Goal: Task Accomplishment & Management: Use online tool/utility

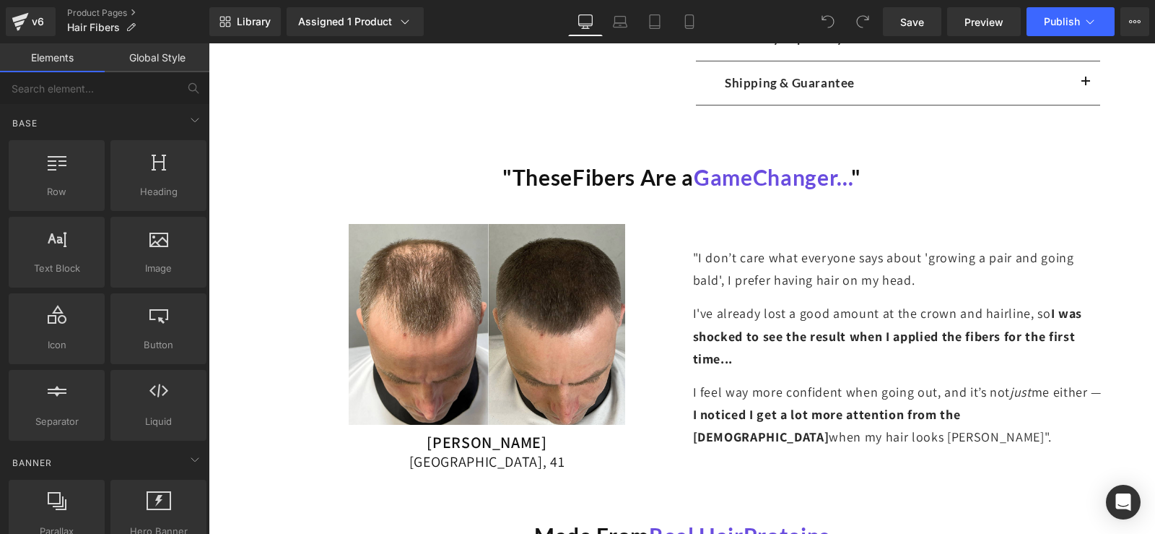
scroll to position [722, 0]
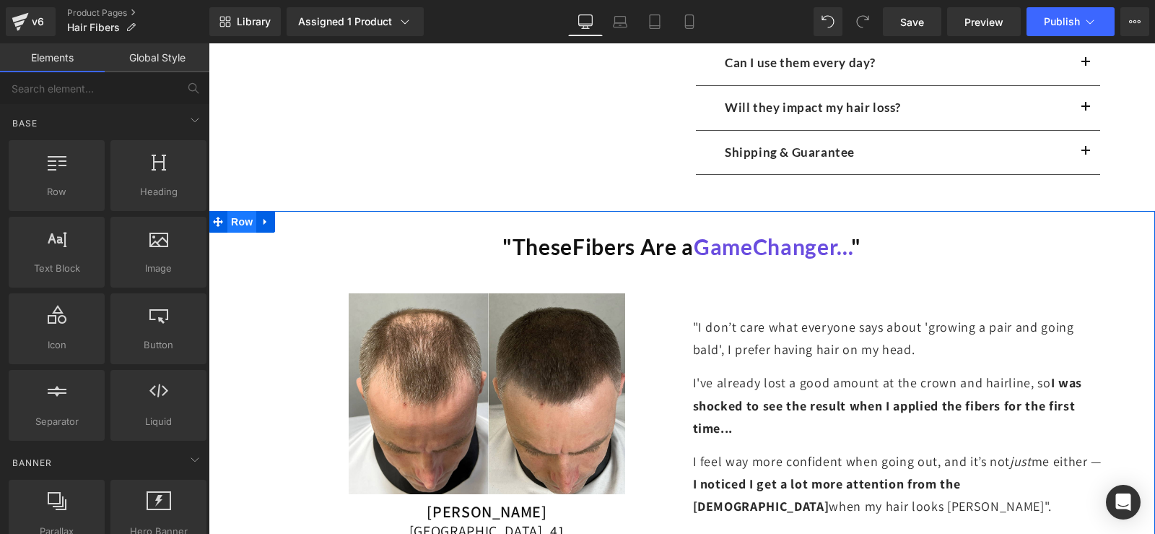
click at [241, 227] on span "Row" at bounding box center [241, 222] width 29 height 22
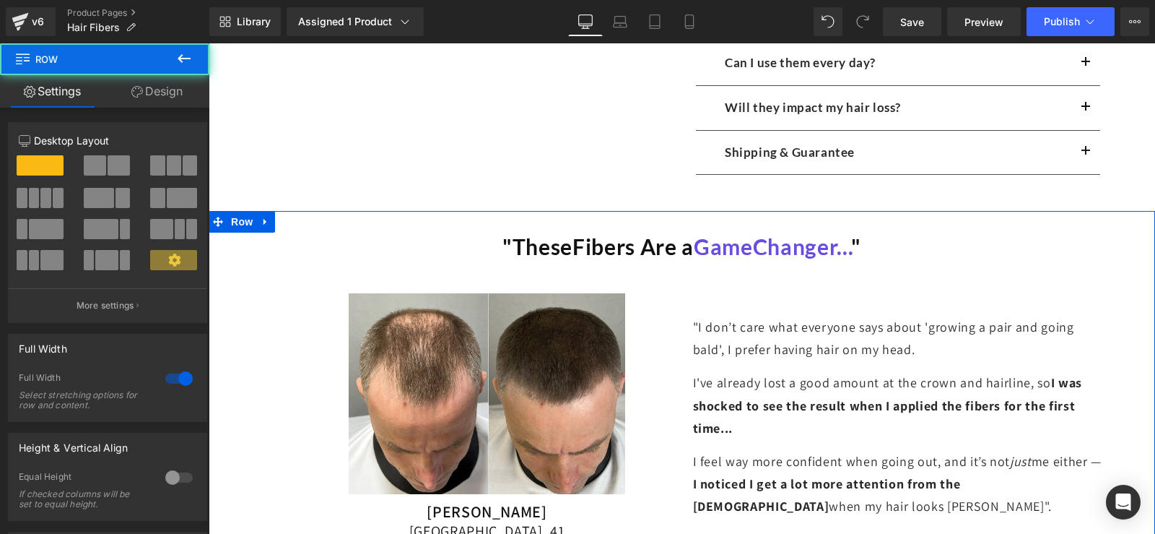
click at [146, 96] on link "Design" at bounding box center [157, 91] width 105 height 32
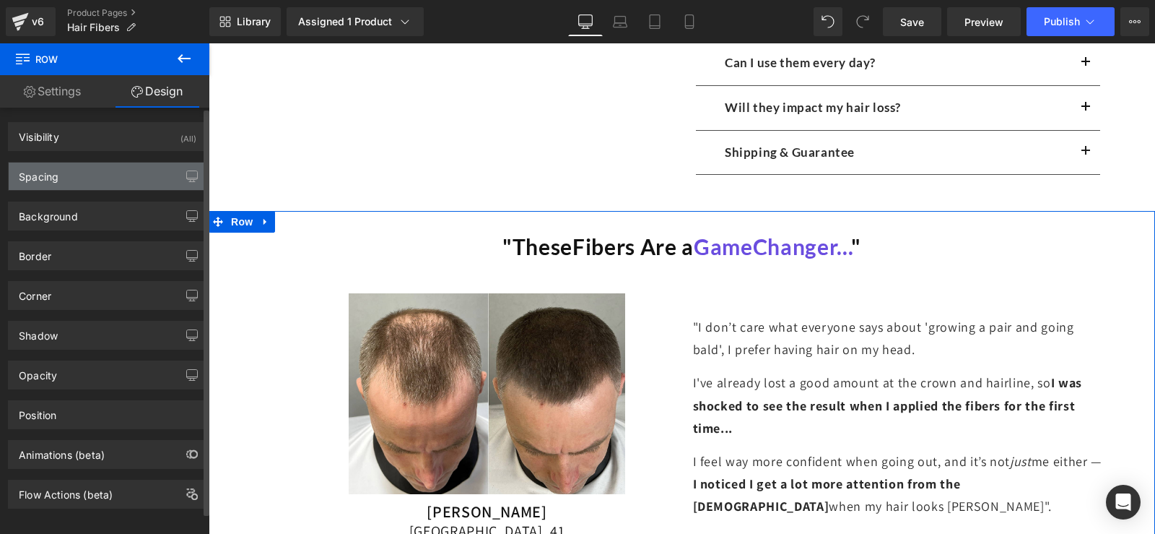
click at [38, 179] on div "Spacing" at bounding box center [39, 172] width 40 height 20
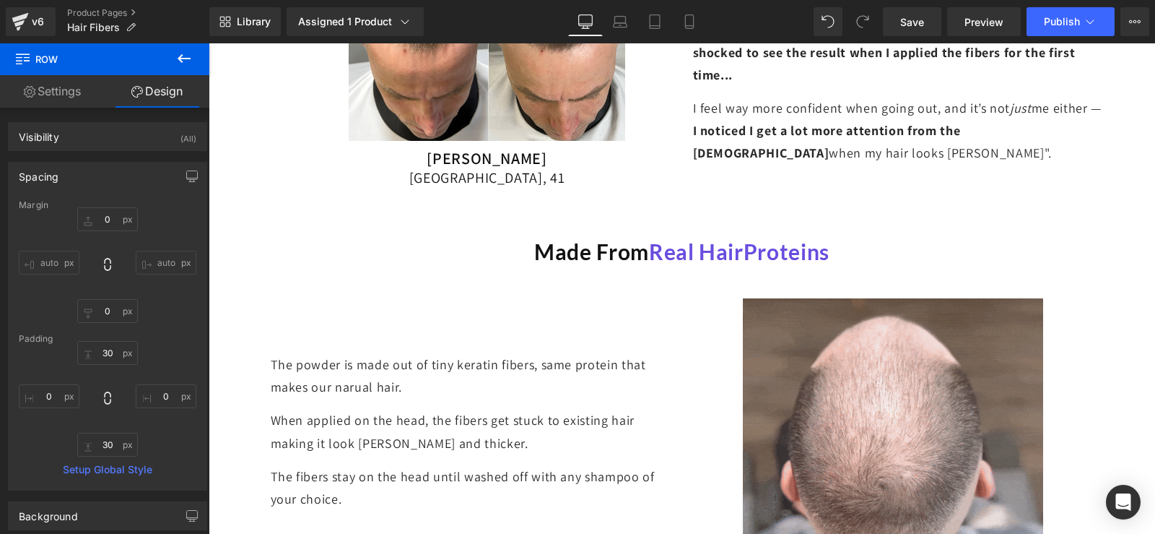
scroll to position [1155, 0]
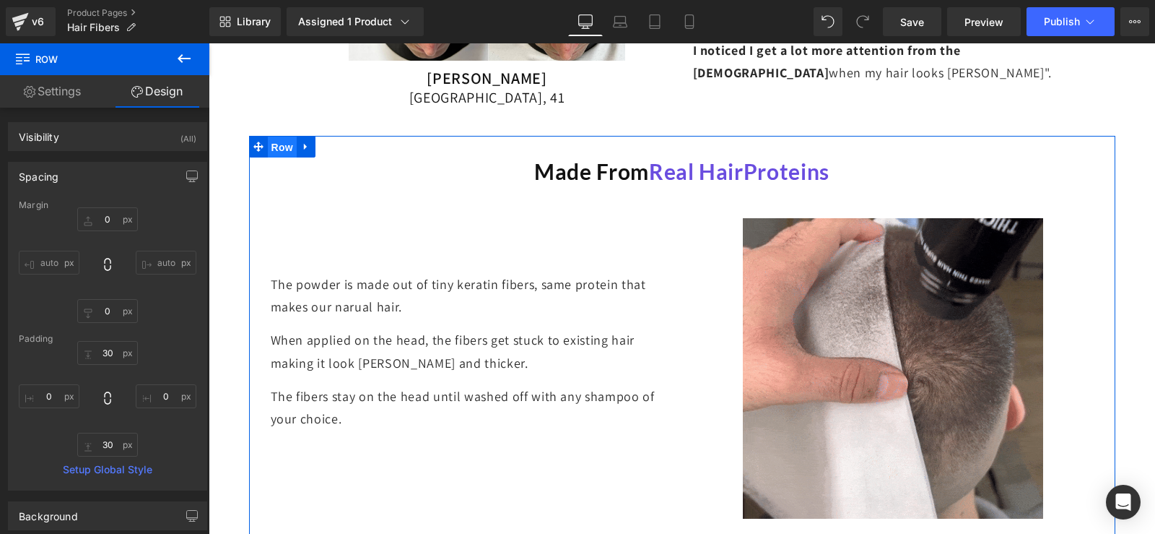
click at [279, 152] on span "Row" at bounding box center [282, 147] width 29 height 22
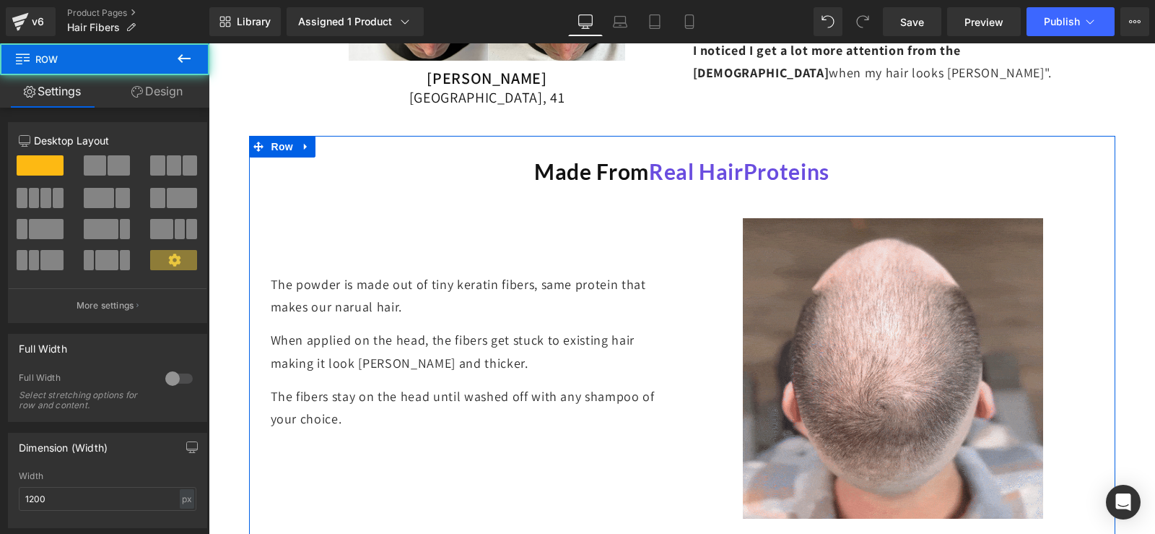
click at [155, 92] on link "Design" at bounding box center [157, 91] width 105 height 32
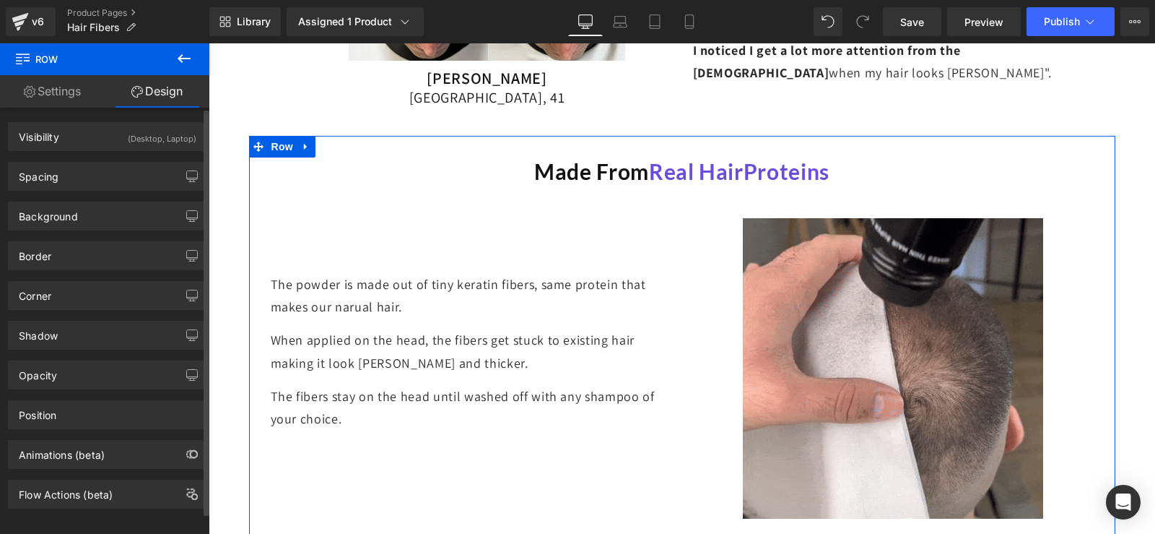
click at [48, 158] on div "Spacing [GEOGRAPHIC_DATA] auto auto [GEOGRAPHIC_DATA] Setup Global Style" at bounding box center [108, 171] width 216 height 40
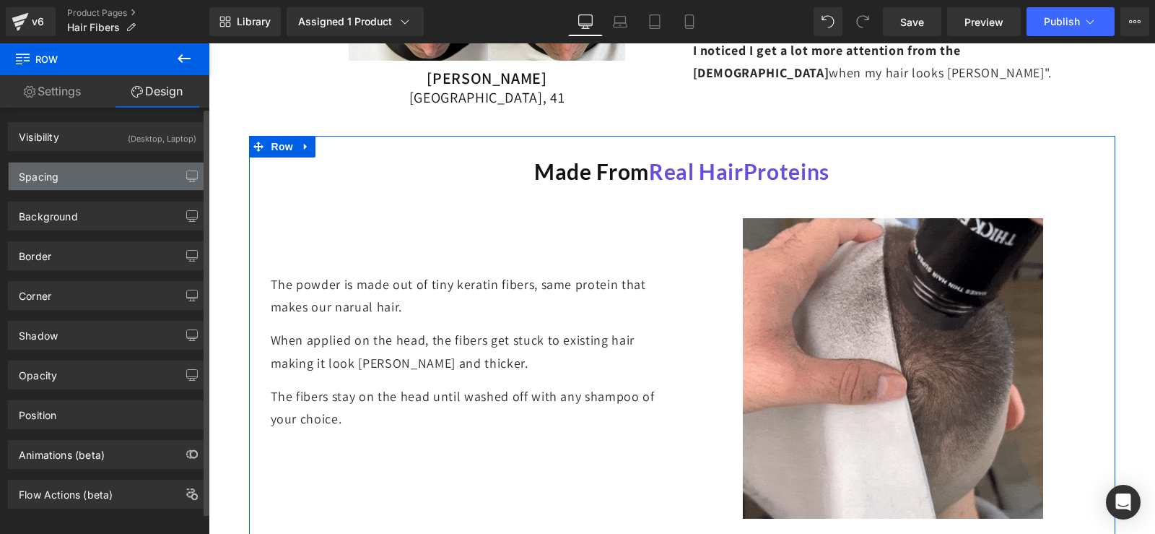
click at [43, 175] on div "Spacing" at bounding box center [39, 172] width 40 height 20
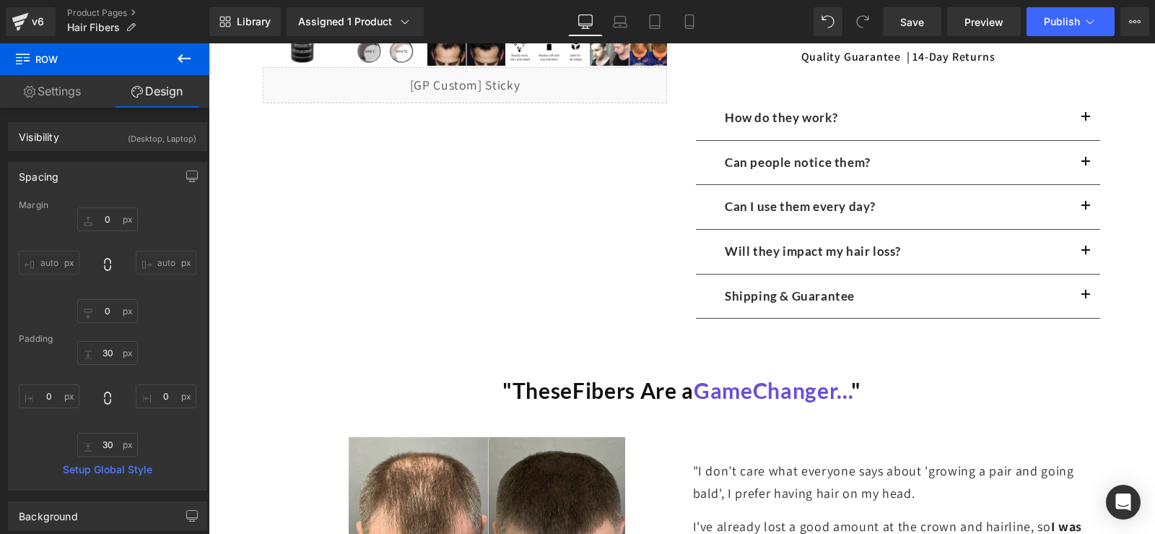
scroll to position [578, 0]
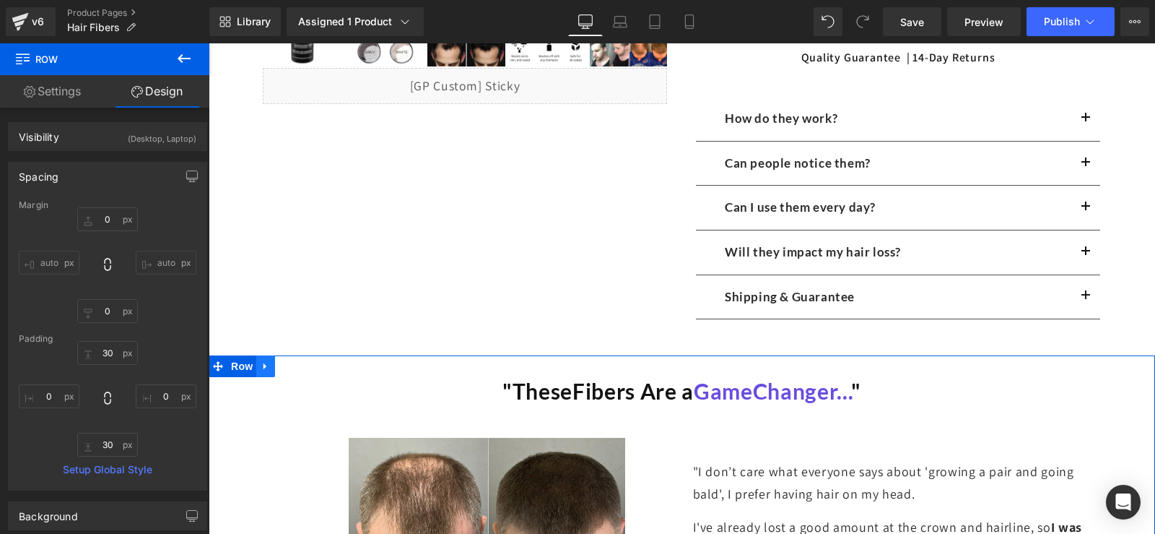
click at [261, 369] on icon at bounding box center [266, 366] width 10 height 11
click at [298, 362] on icon at bounding box center [303, 366] width 10 height 10
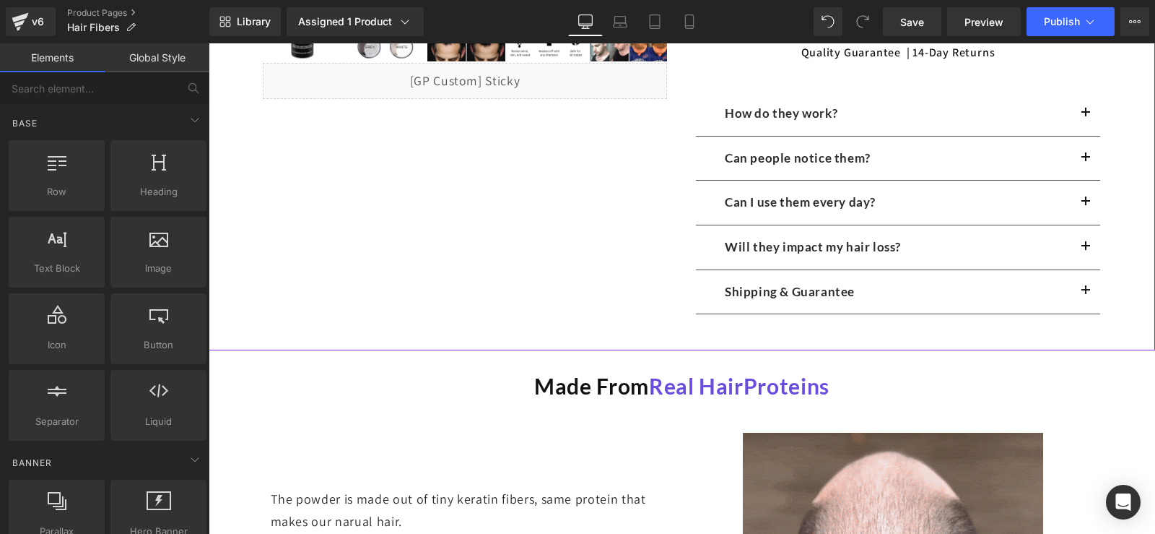
scroll to position [866, 0]
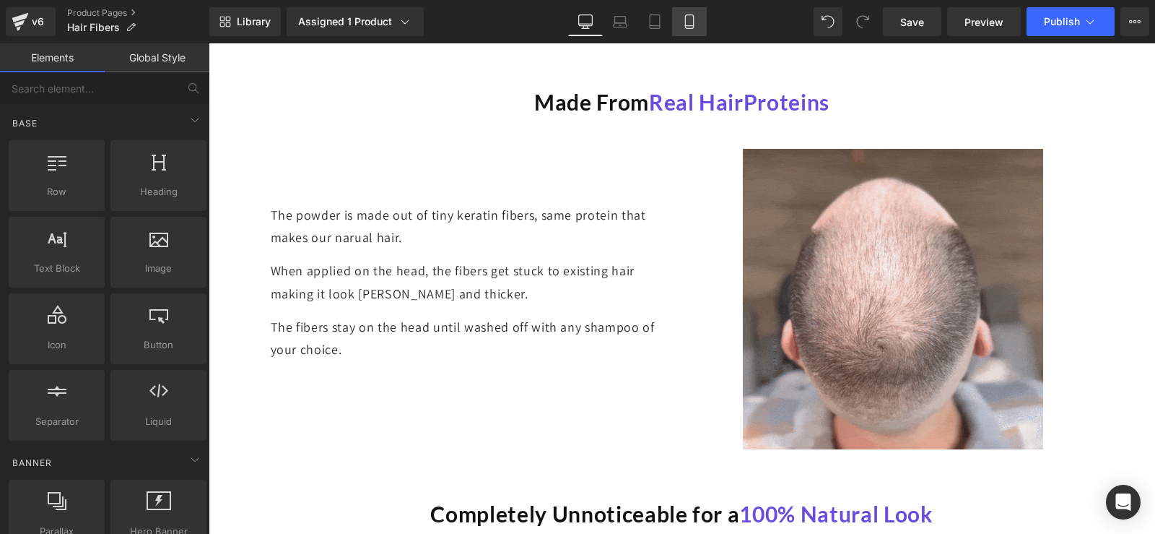
click at [695, 22] on icon at bounding box center [689, 21] width 14 height 14
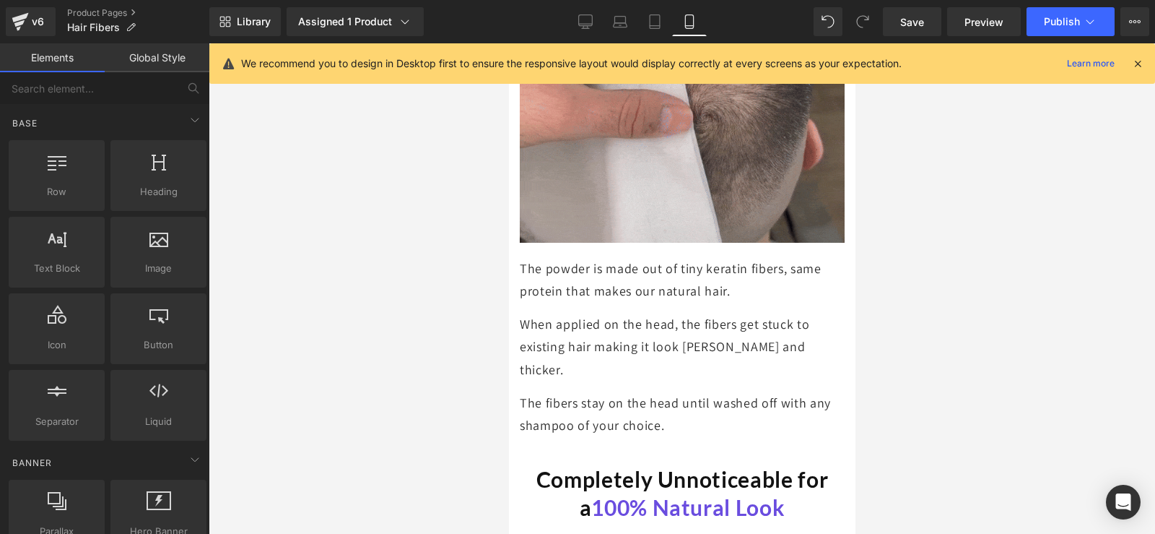
scroll to position [1606, 0]
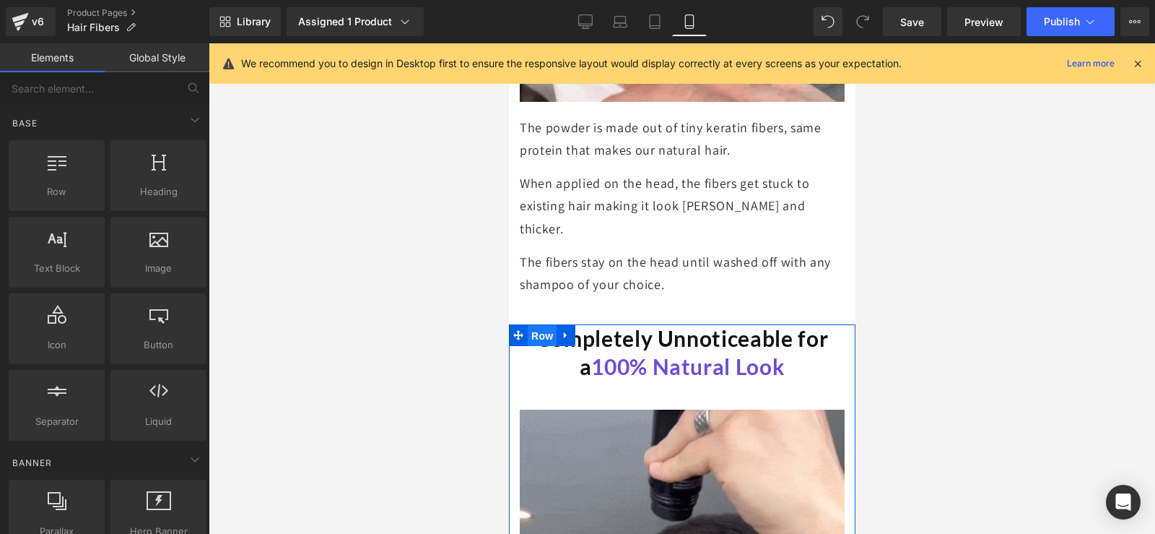
click at [530, 325] on span "Row" at bounding box center [541, 336] width 29 height 22
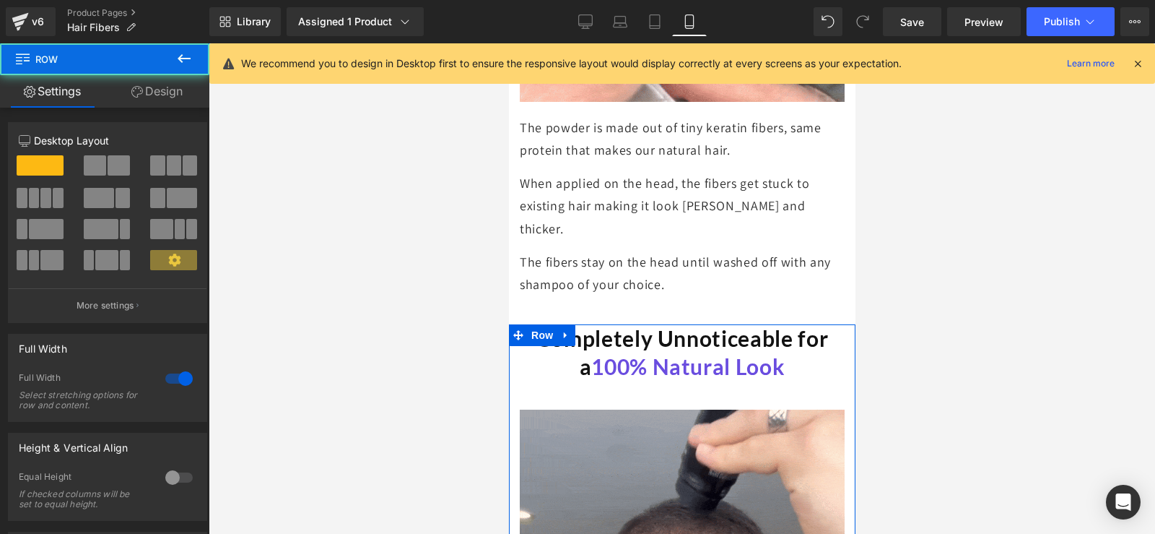
click at [160, 92] on link "Design" at bounding box center [157, 91] width 105 height 32
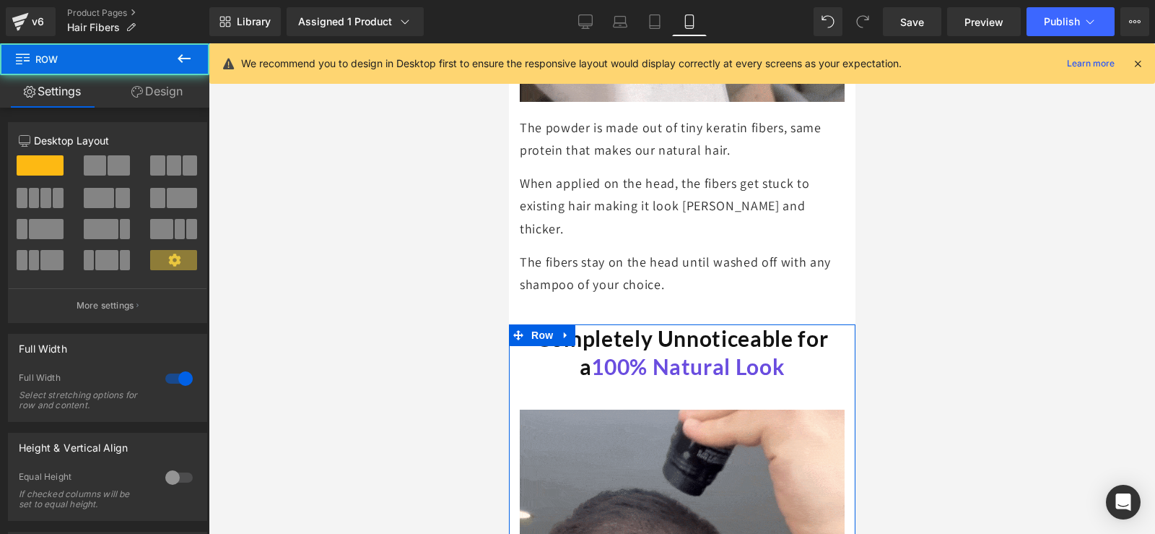
click at [0, 0] on div "Spacing" at bounding box center [0, 0] width 0 height 0
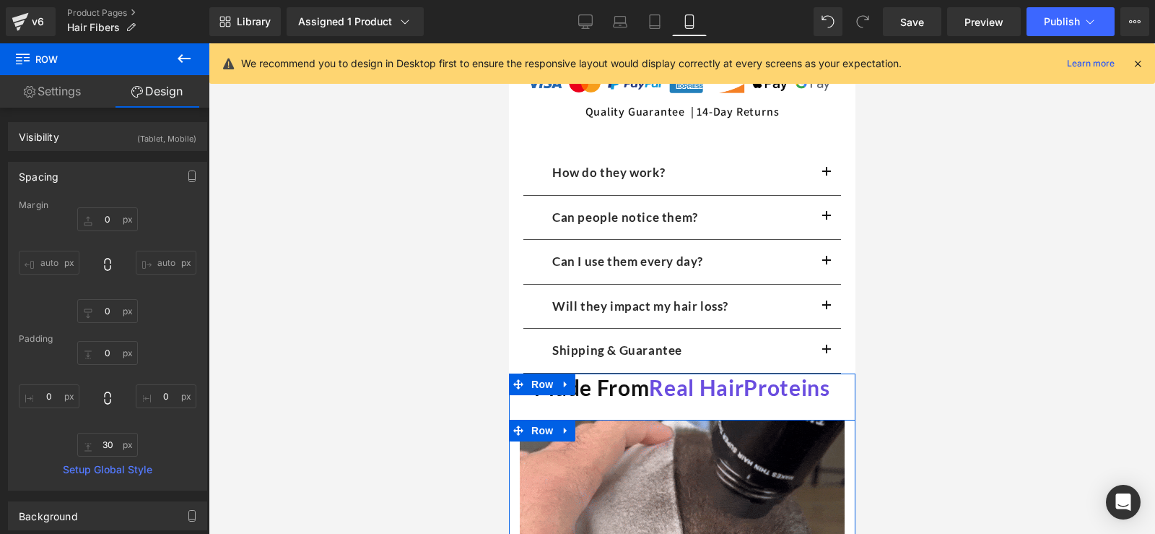
scroll to position [956, 0]
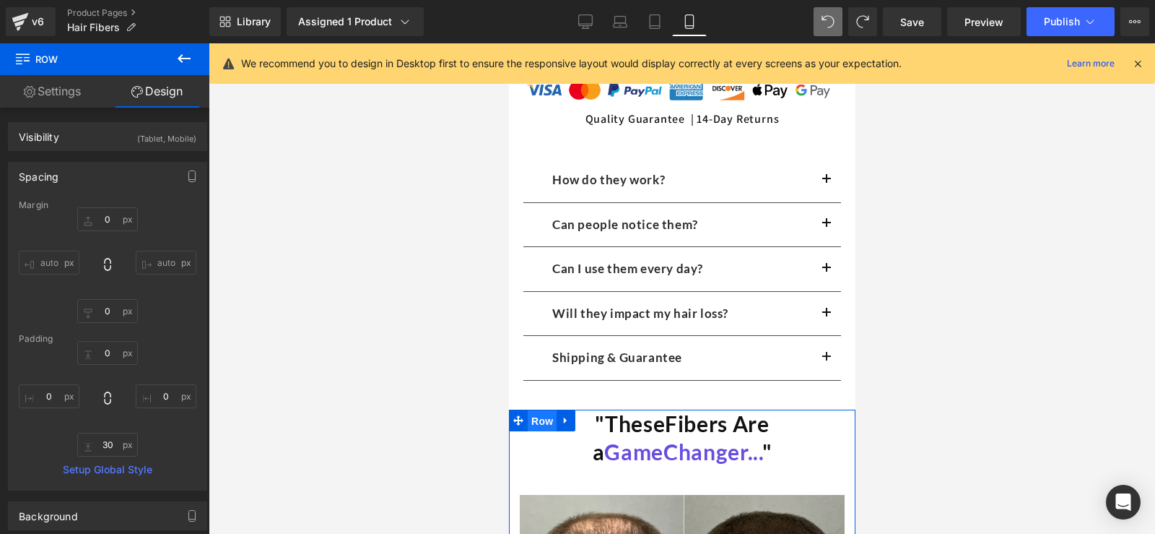
click at [543, 410] on span "Row" at bounding box center [541, 421] width 29 height 22
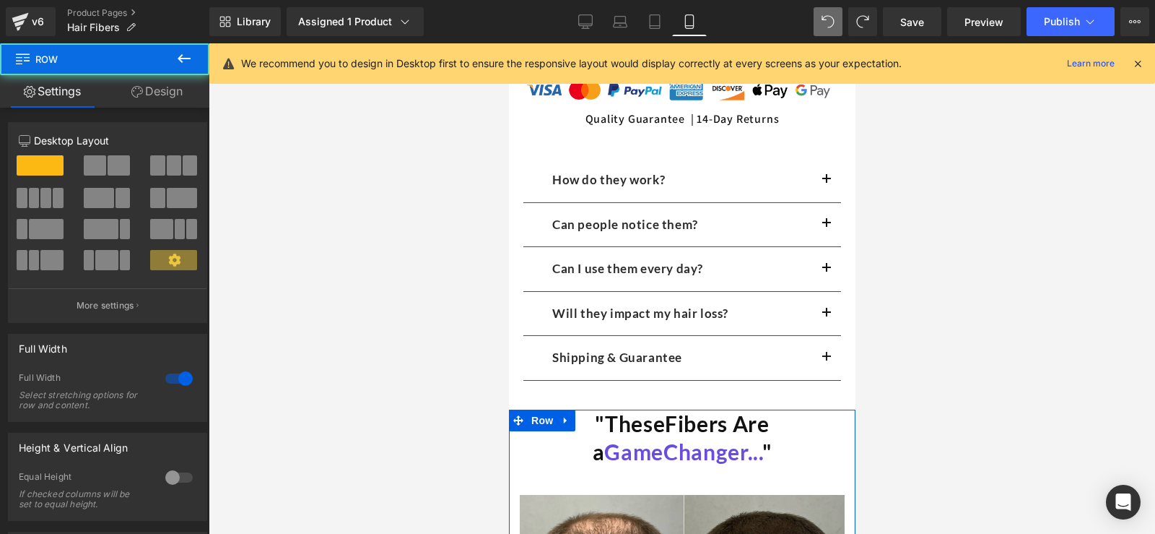
click at [172, 102] on link "Design" at bounding box center [157, 91] width 105 height 32
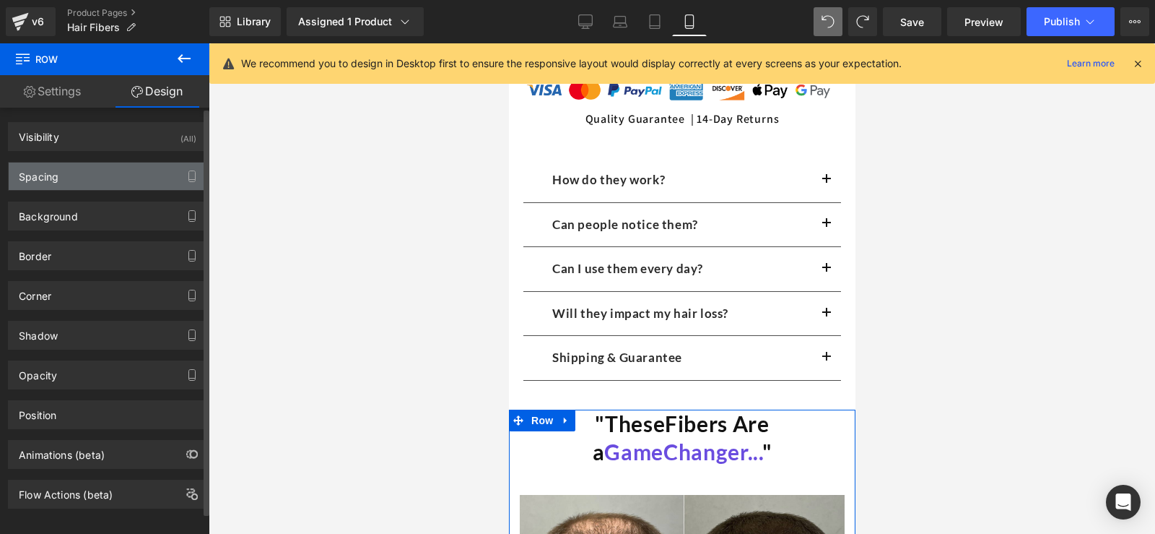
click at [62, 170] on div "Spacing" at bounding box center [108, 175] width 198 height 27
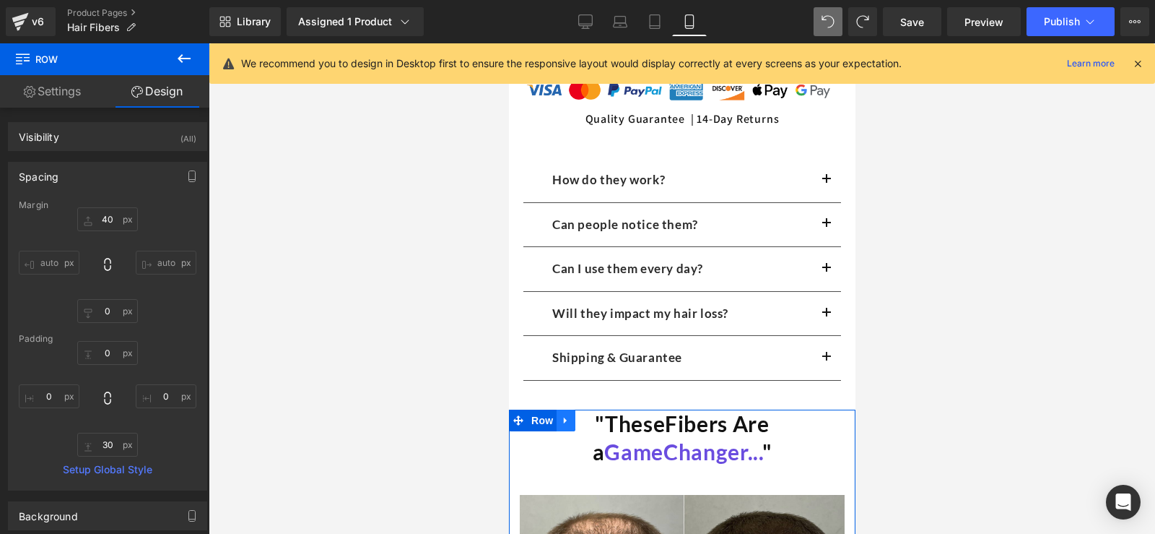
click at [560, 415] on icon at bounding box center [565, 420] width 10 height 11
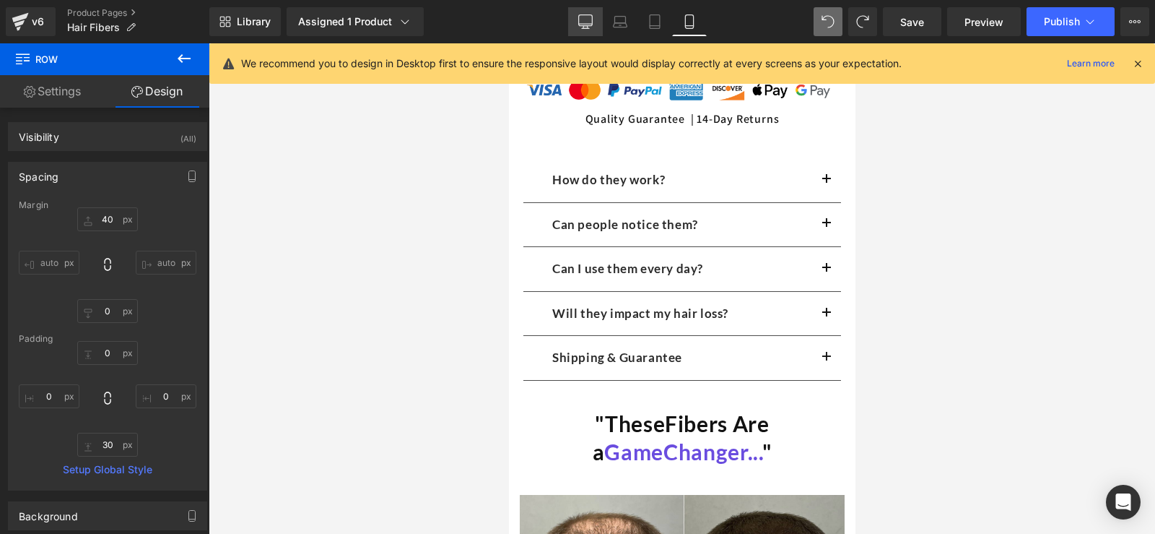
click at [585, 23] on icon at bounding box center [585, 21] width 14 height 14
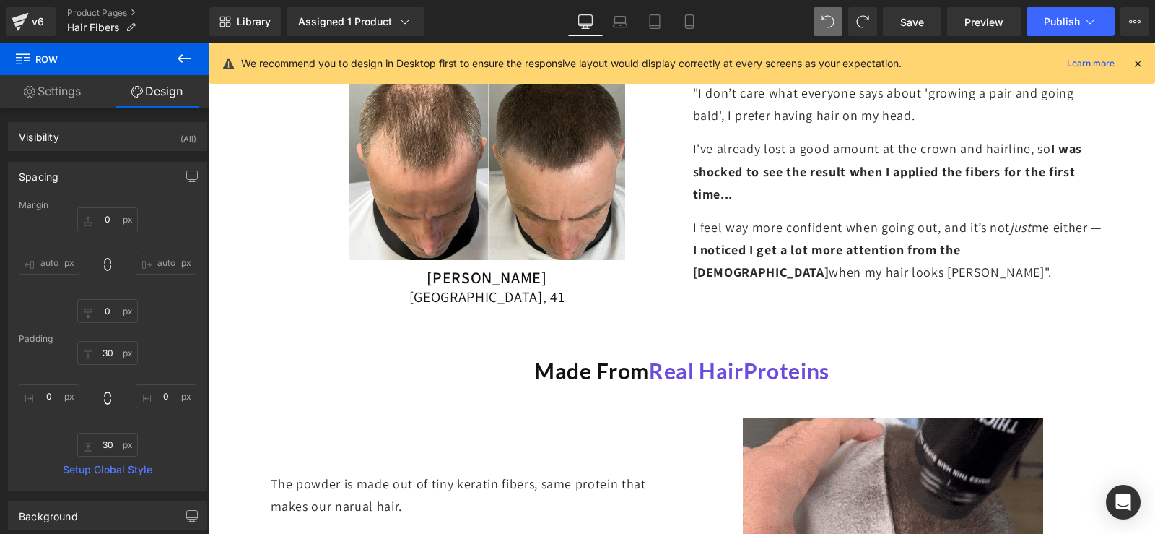
scroll to position [544, 0]
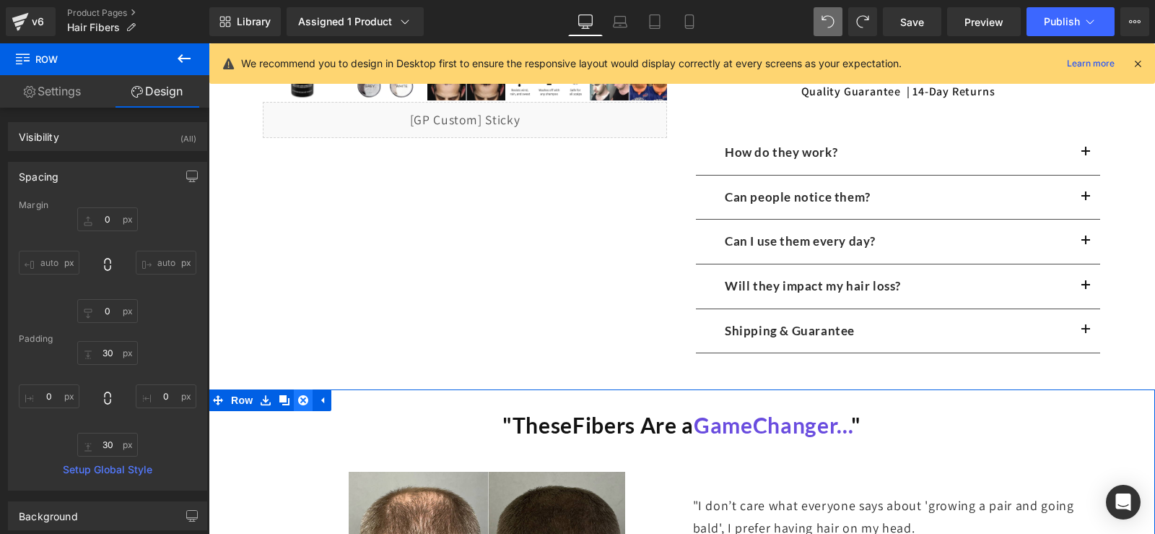
click at [303, 401] on icon at bounding box center [303, 400] width 10 height 10
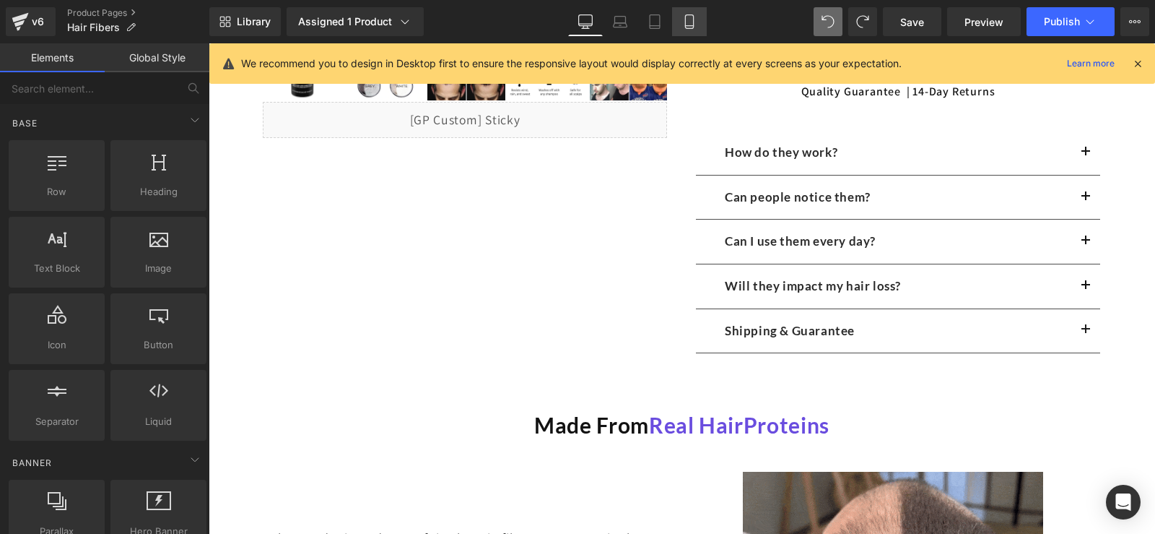
click at [689, 19] on icon at bounding box center [689, 21] width 14 height 14
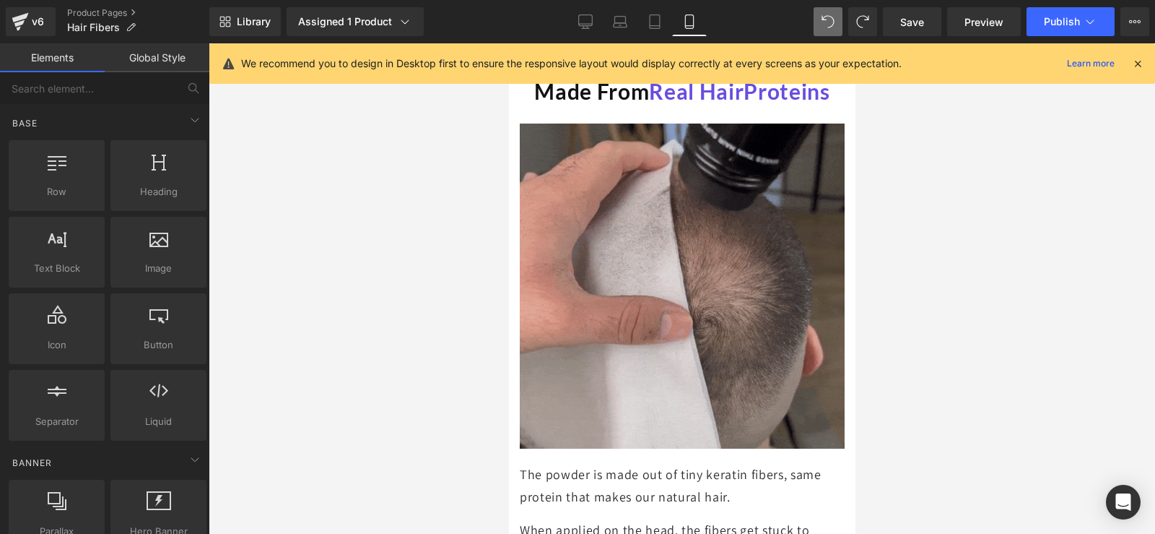
scroll to position [992, 0]
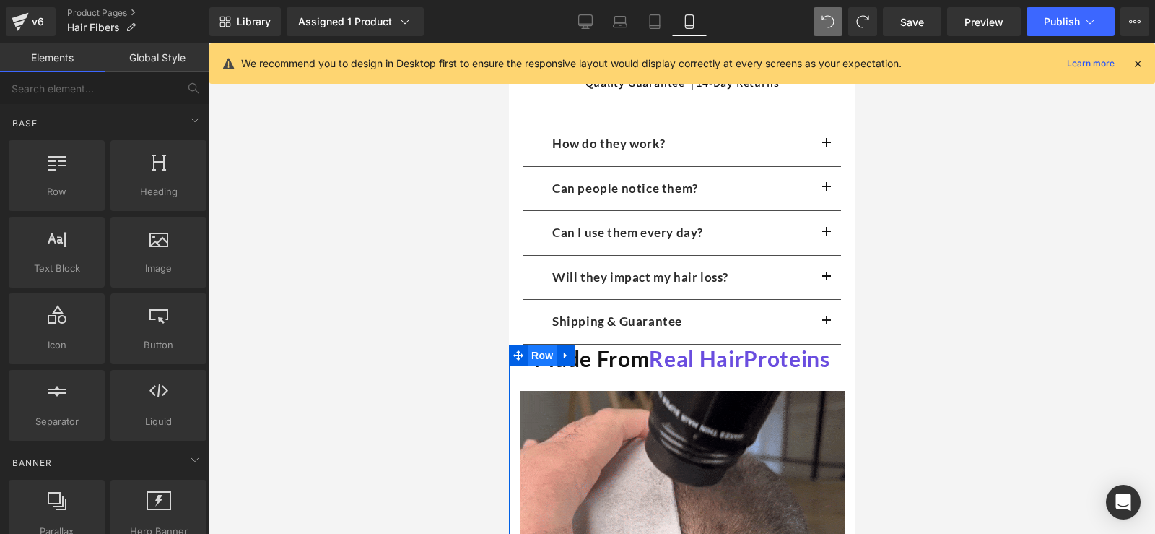
click at [534, 344] on span "Row" at bounding box center [541, 355] width 29 height 22
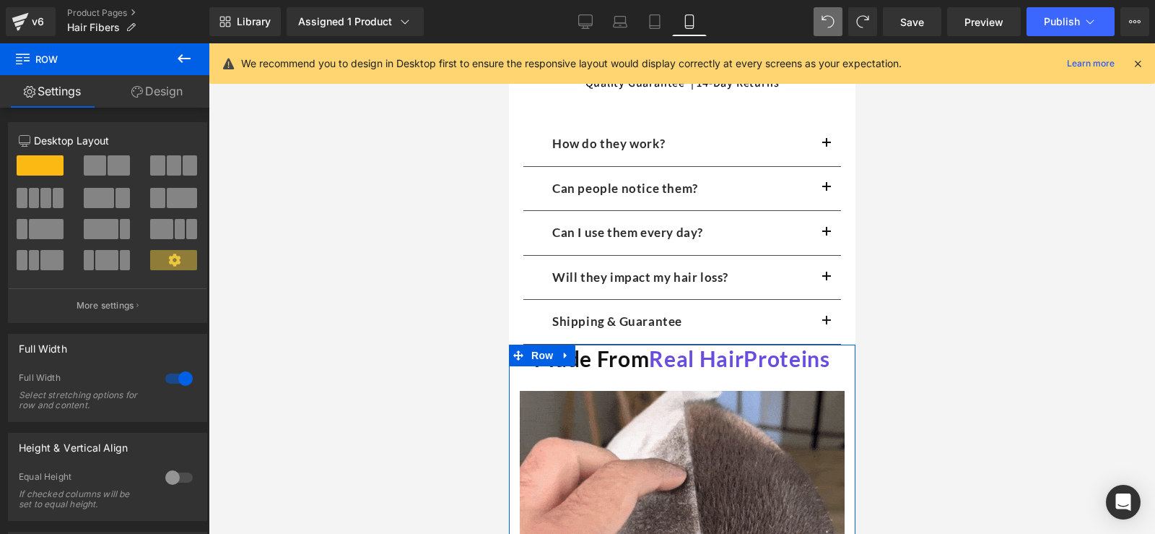
click at [156, 82] on link "Design" at bounding box center [157, 91] width 105 height 32
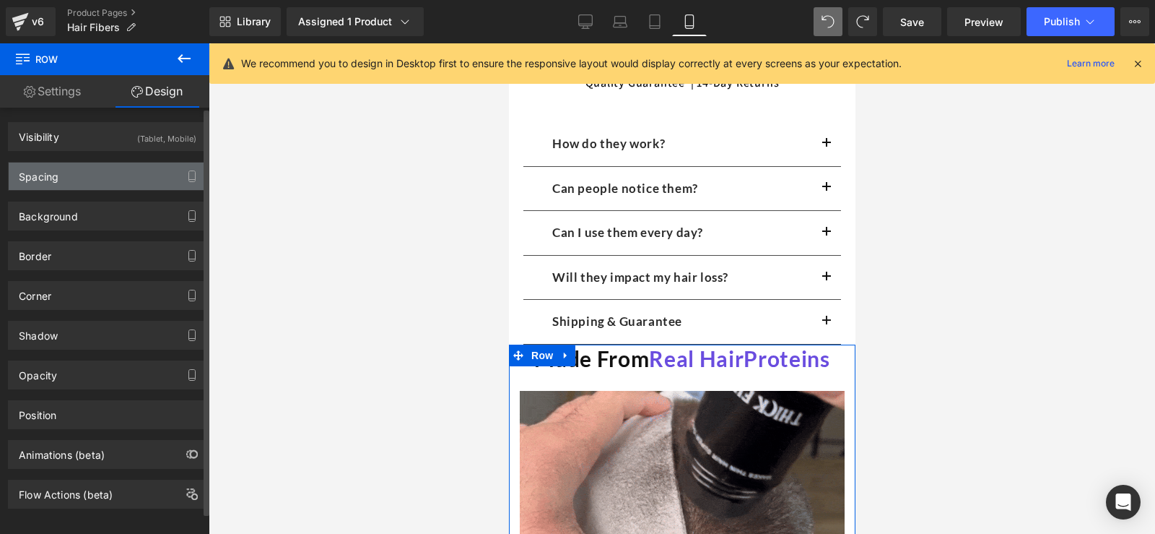
click at [75, 183] on div "Spacing" at bounding box center [108, 175] width 198 height 27
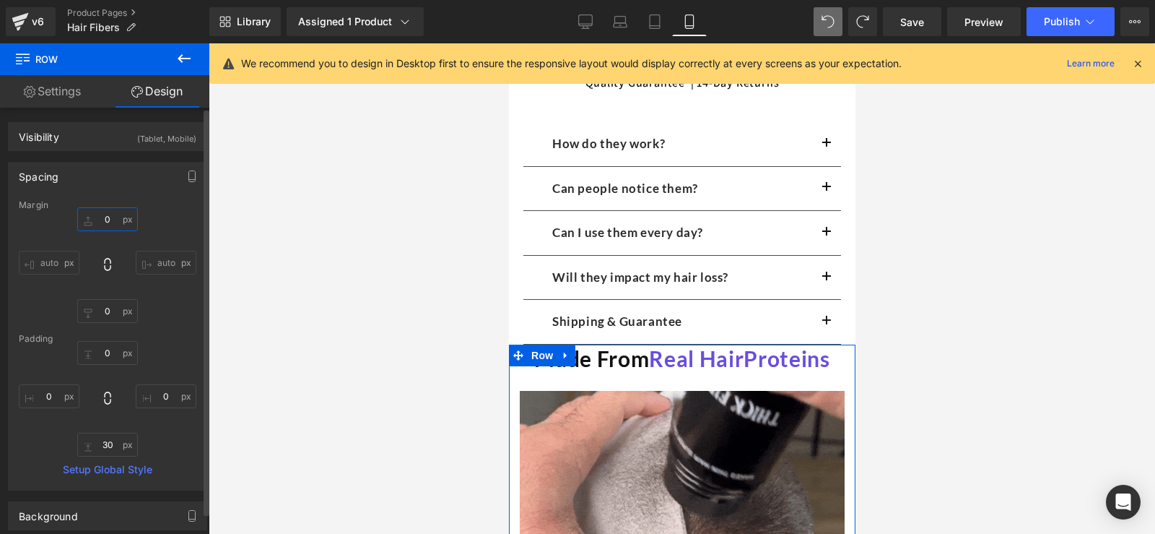
click at [108, 219] on input "text" at bounding box center [107, 219] width 61 height 24
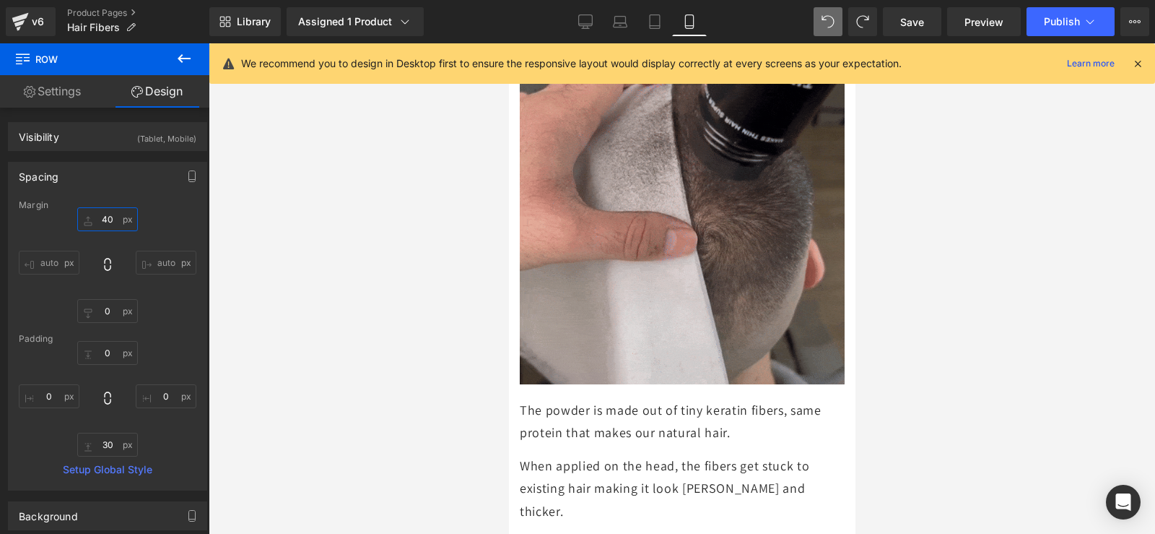
scroll to position [1353, 0]
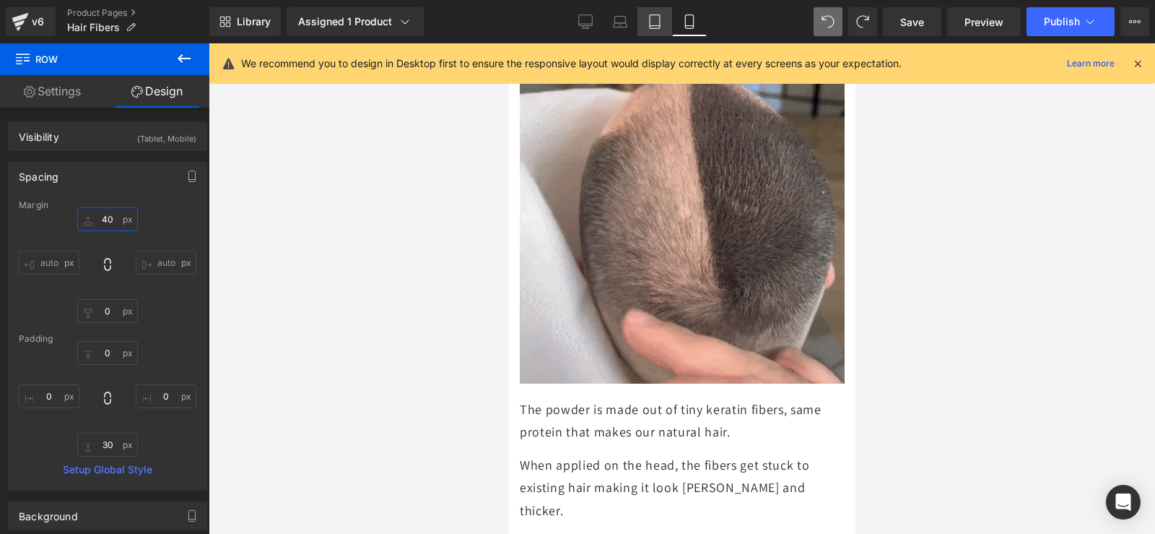
type input "40"
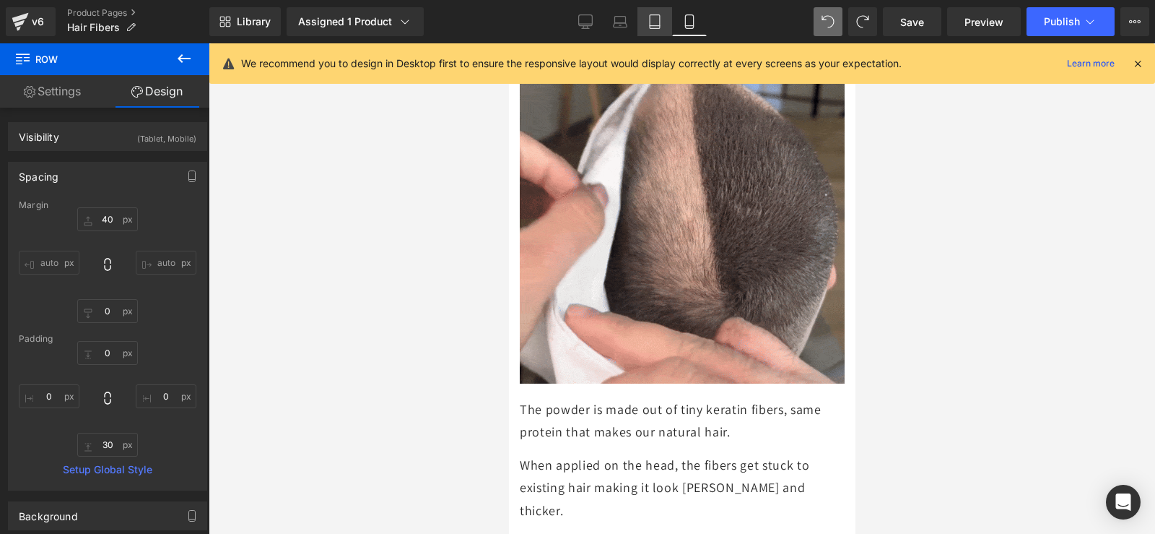
click at [665, 22] on link "Tablet" at bounding box center [655, 21] width 35 height 29
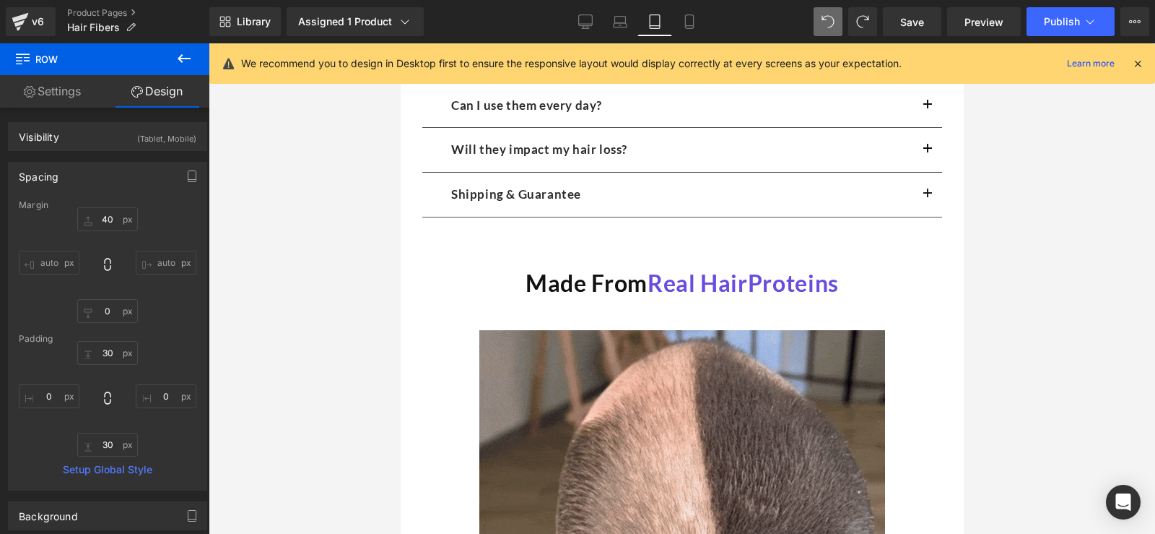
scroll to position [1316, 0]
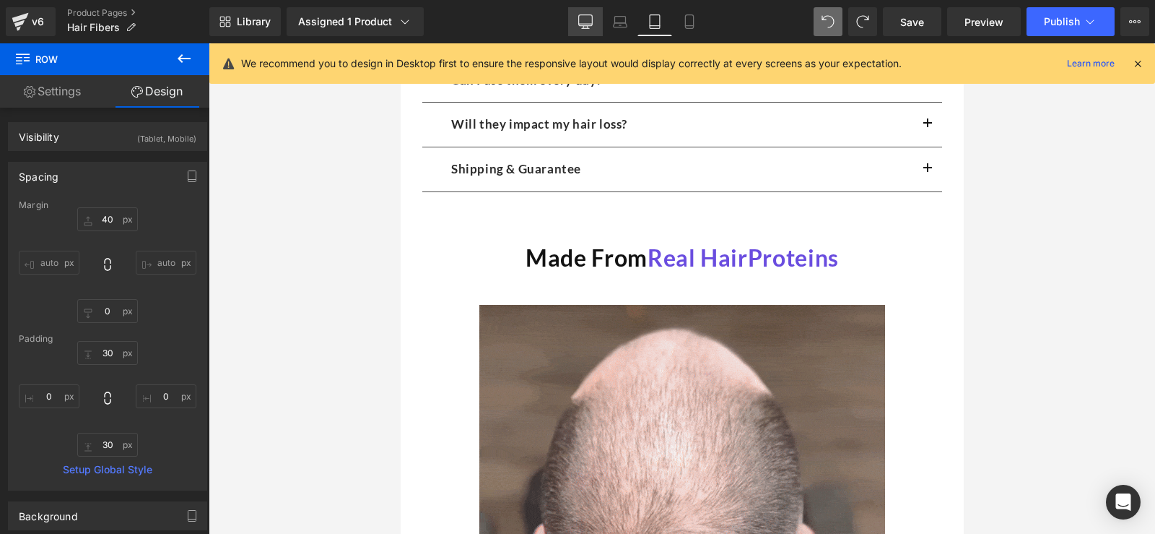
click at [588, 27] on icon at bounding box center [585, 21] width 14 height 14
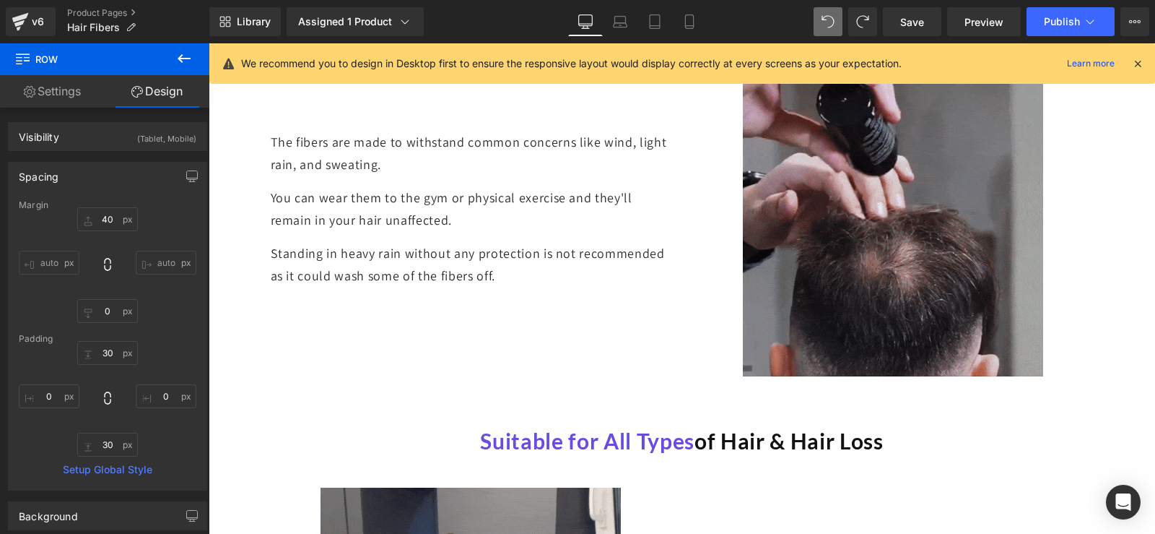
scroll to position [1733, 0]
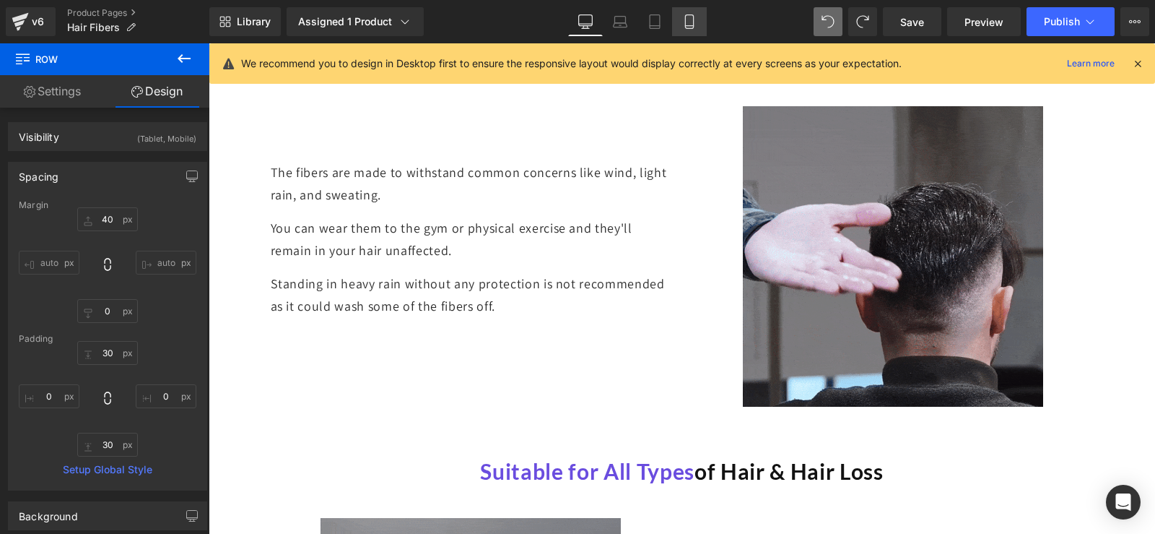
drag, startPoint x: 682, startPoint y: 26, endPoint x: 222, endPoint y: 217, distance: 498.8
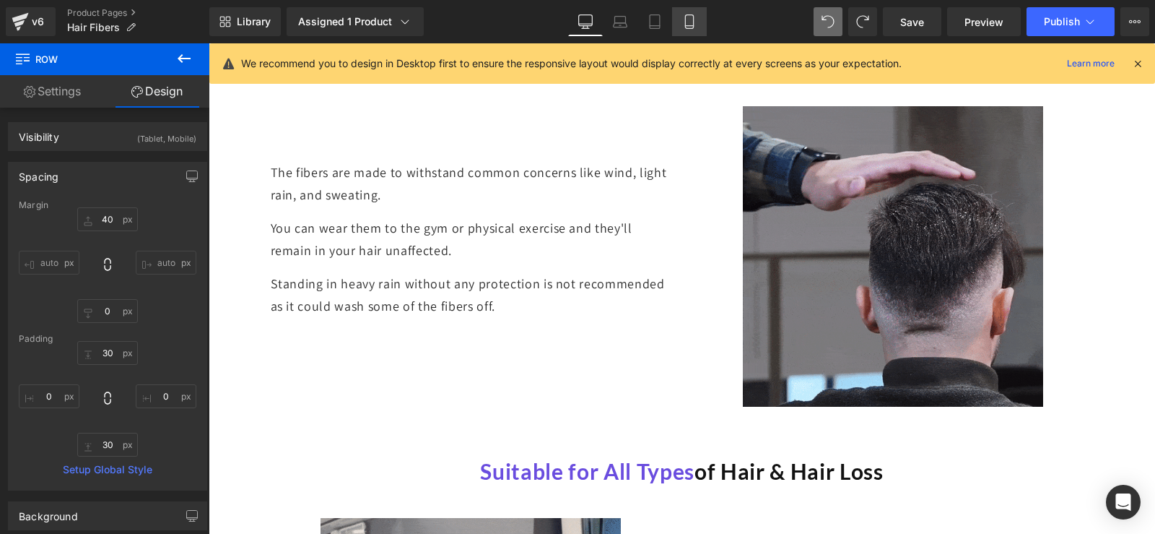
click at [682, 26] on icon at bounding box center [689, 21] width 14 height 14
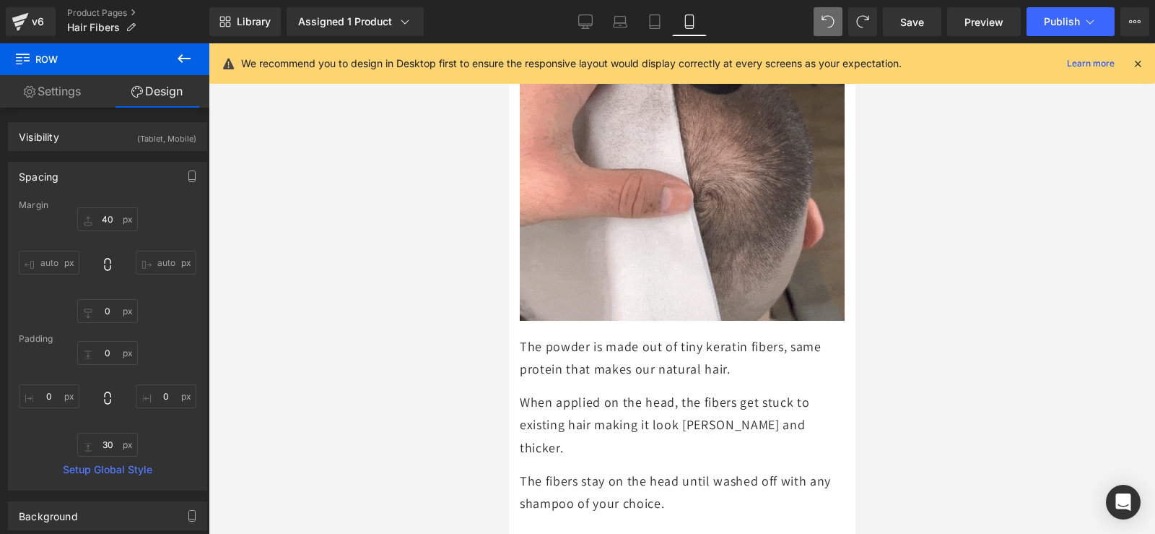
scroll to position [1578, 0]
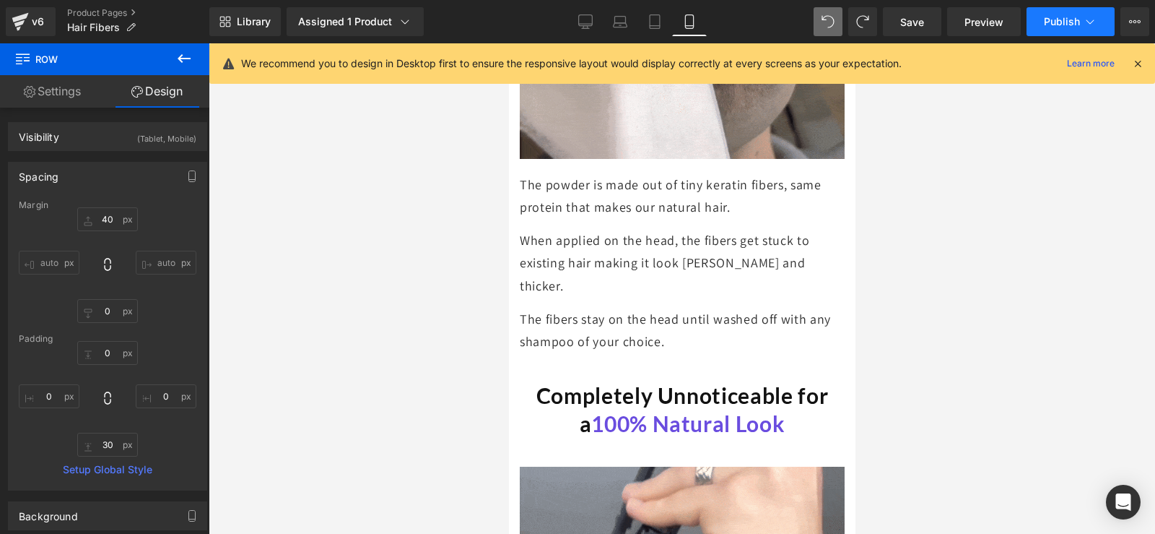
click at [1061, 14] on button "Publish" at bounding box center [1071, 21] width 88 height 29
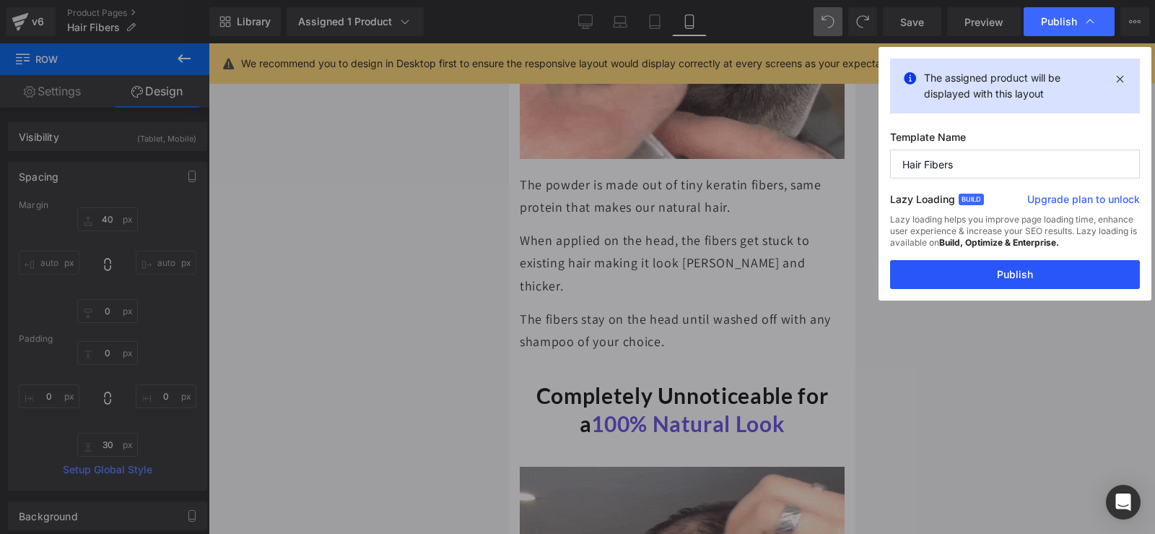
click at [1029, 274] on button "Publish" at bounding box center [1015, 274] width 250 height 29
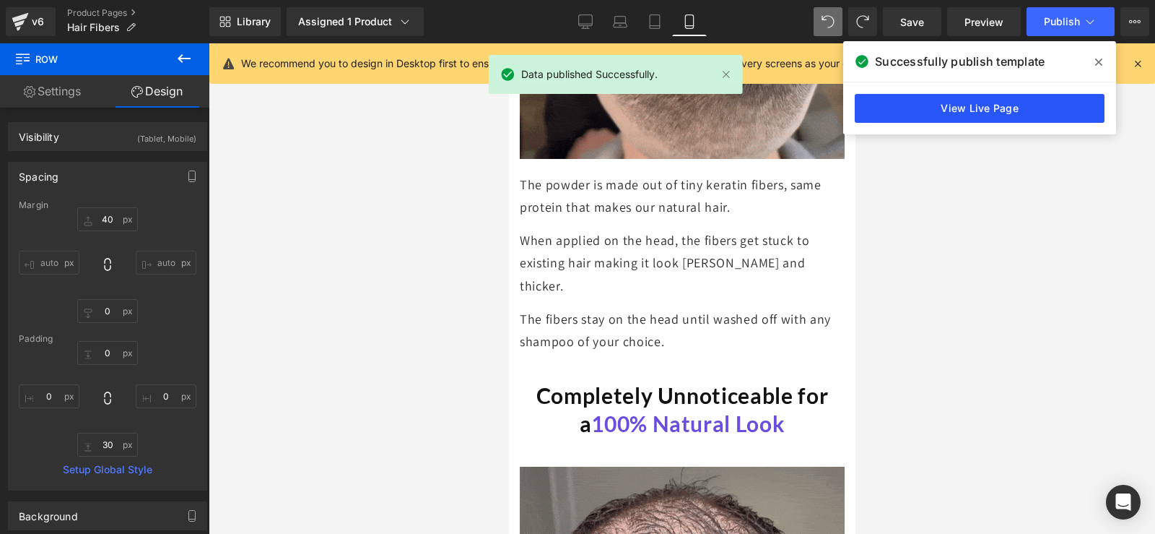
click at [1023, 104] on link "View Live Page" at bounding box center [980, 108] width 250 height 29
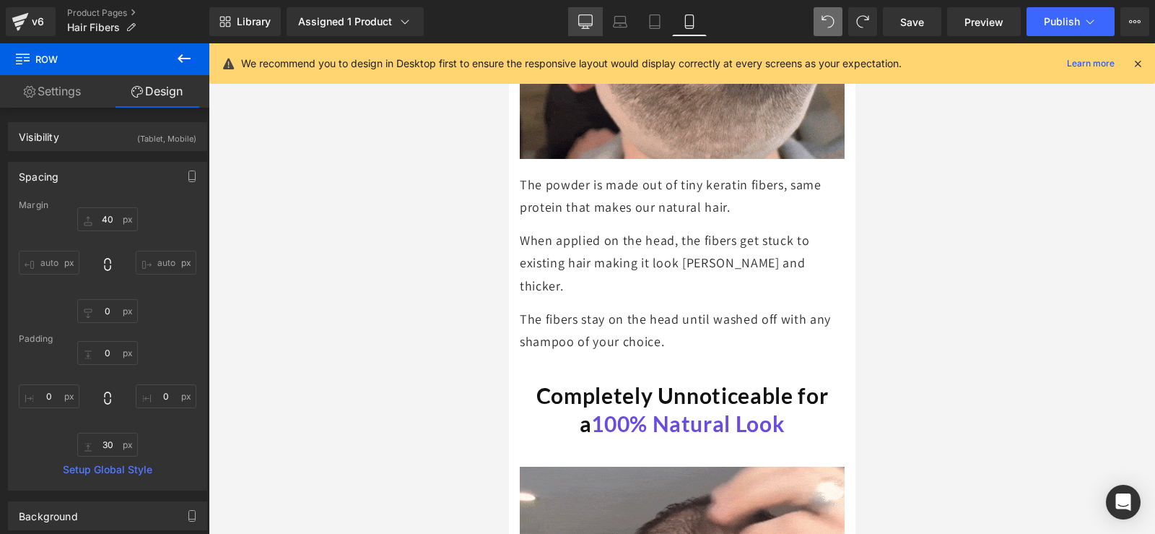
click at [582, 22] on icon at bounding box center [585, 21] width 14 height 14
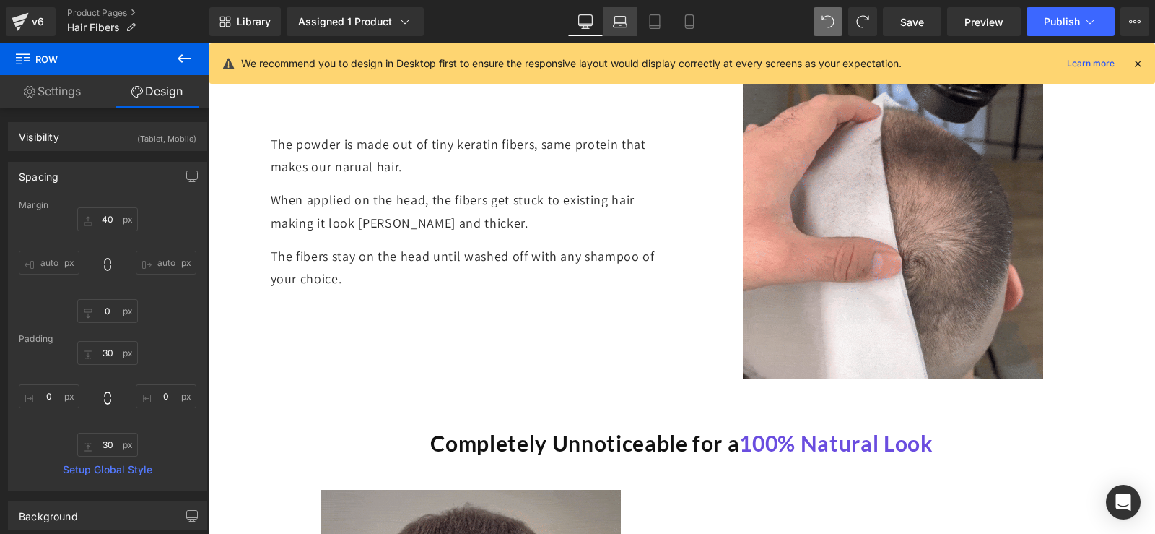
scroll to position [939, 0]
